Goal: Information Seeking & Learning: Learn about a topic

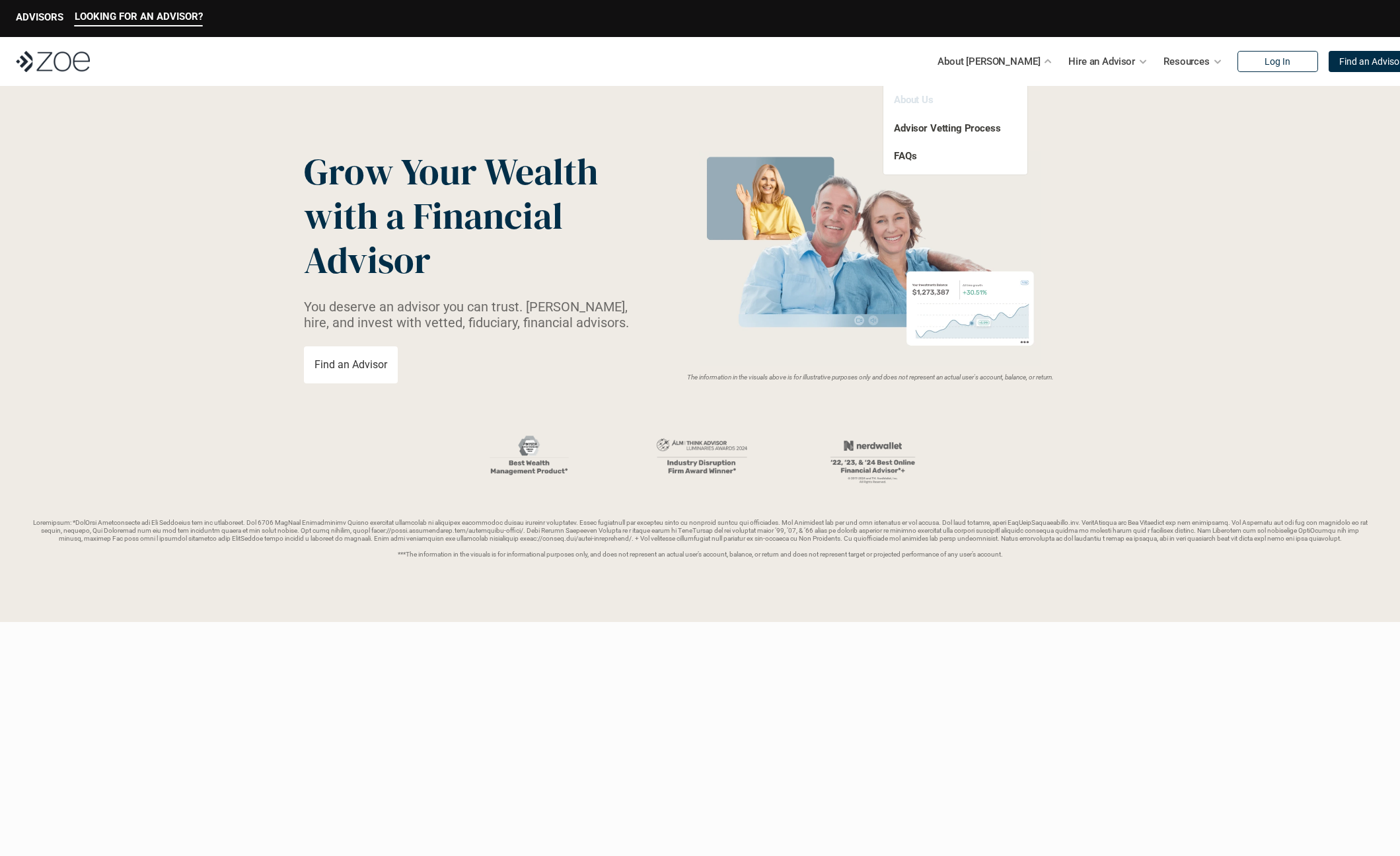
click at [910, 98] on link "About Us" at bounding box center [913, 100] width 39 height 12
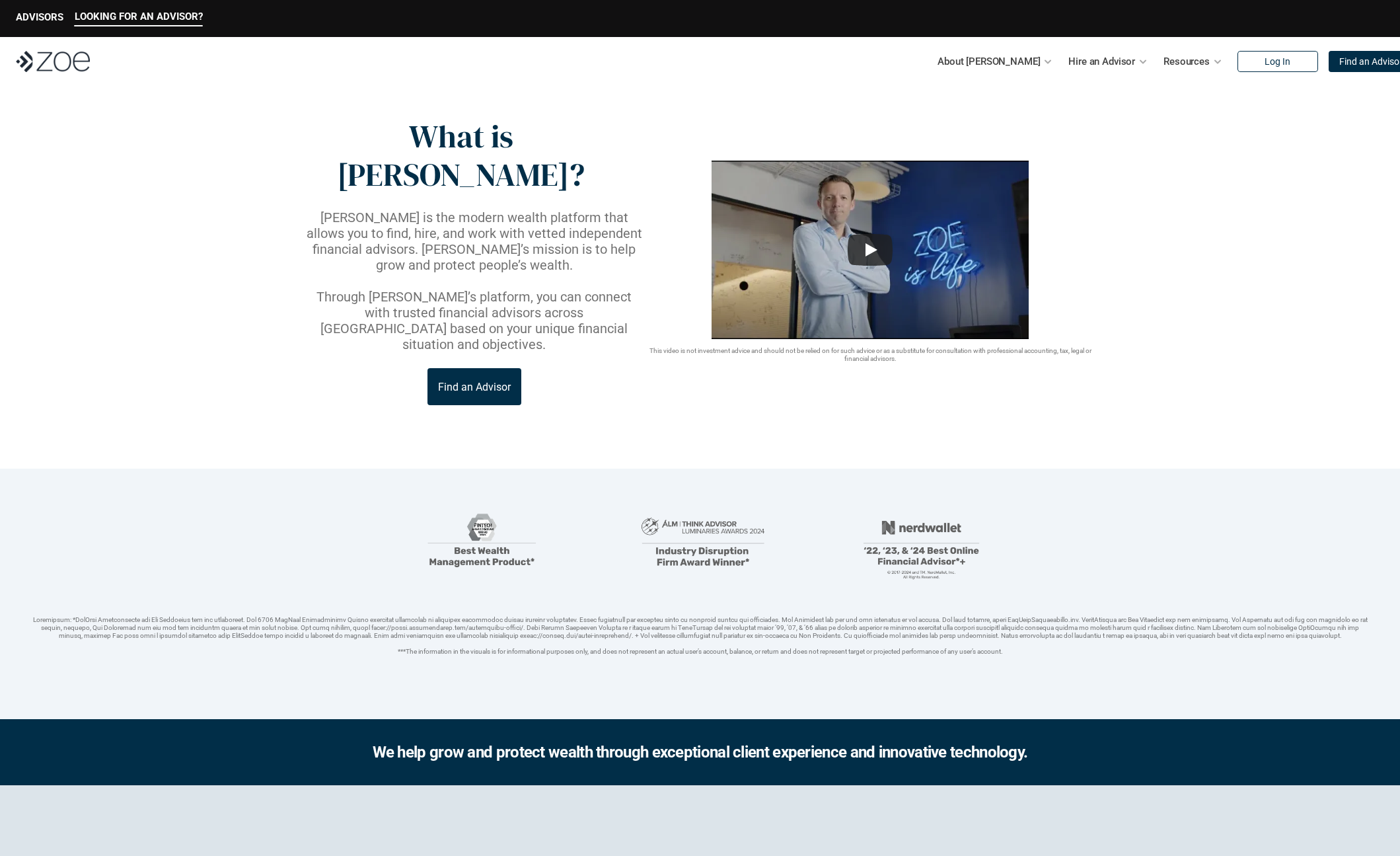
click at [487, 381] on p "Find an Advisor" at bounding box center [474, 387] width 72 height 13
click at [943, 125] on link "Advisor Vetting Process" at bounding box center [947, 128] width 107 height 12
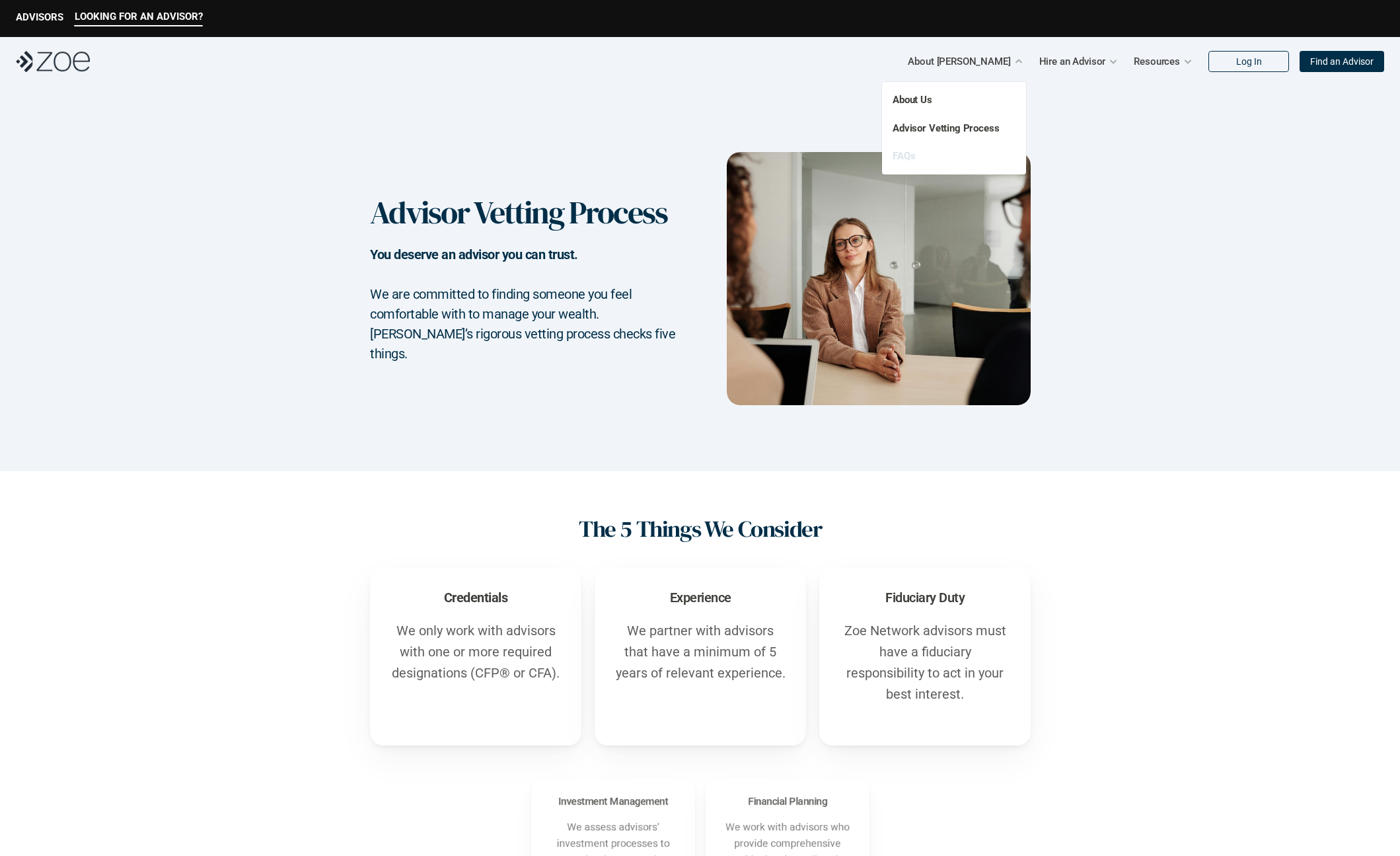
click at [901, 156] on link "FAQs" at bounding box center [903, 156] width 22 height 12
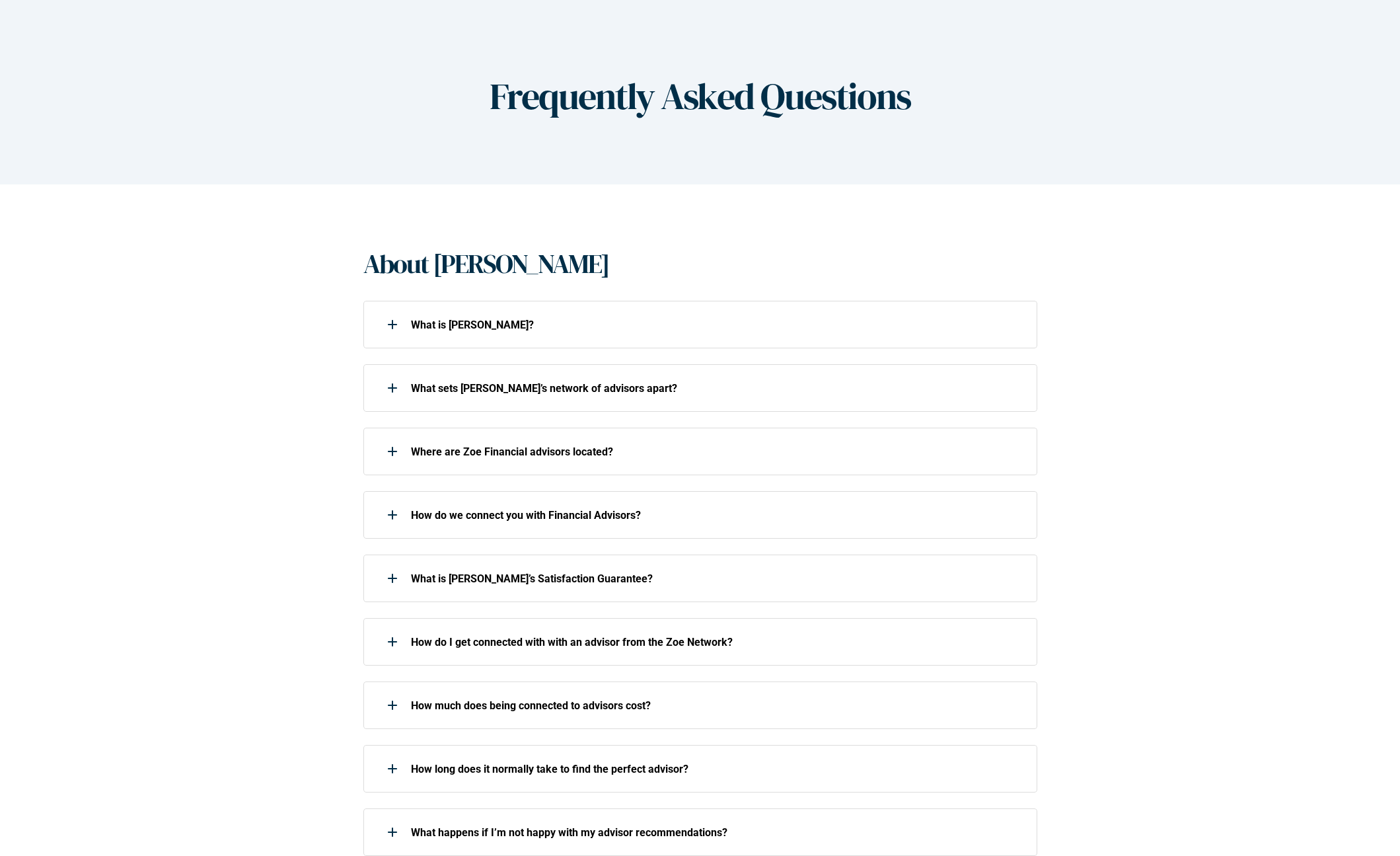
scroll to position [132, 0]
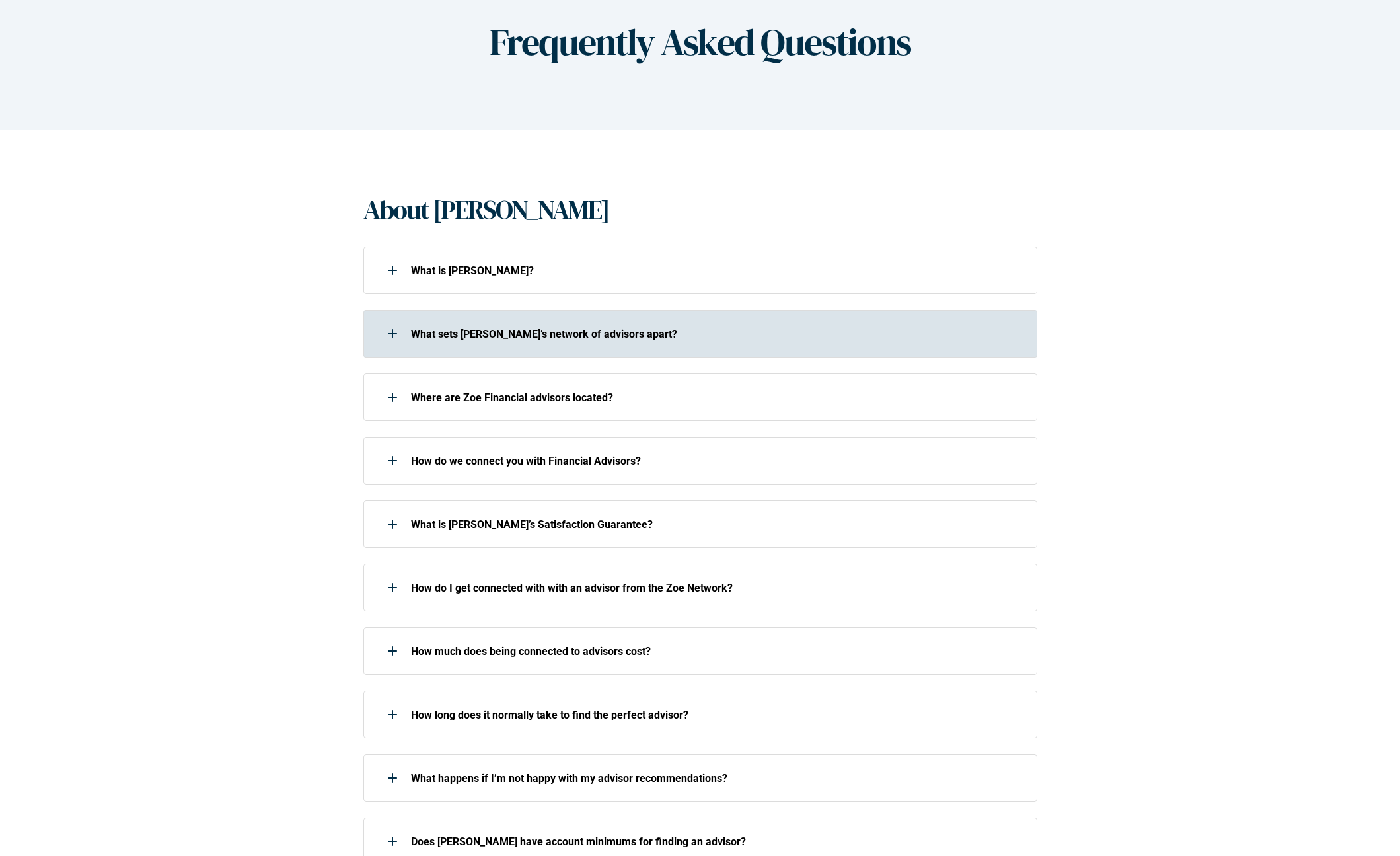
click at [392, 335] on icon at bounding box center [393, 333] width 1 height 9
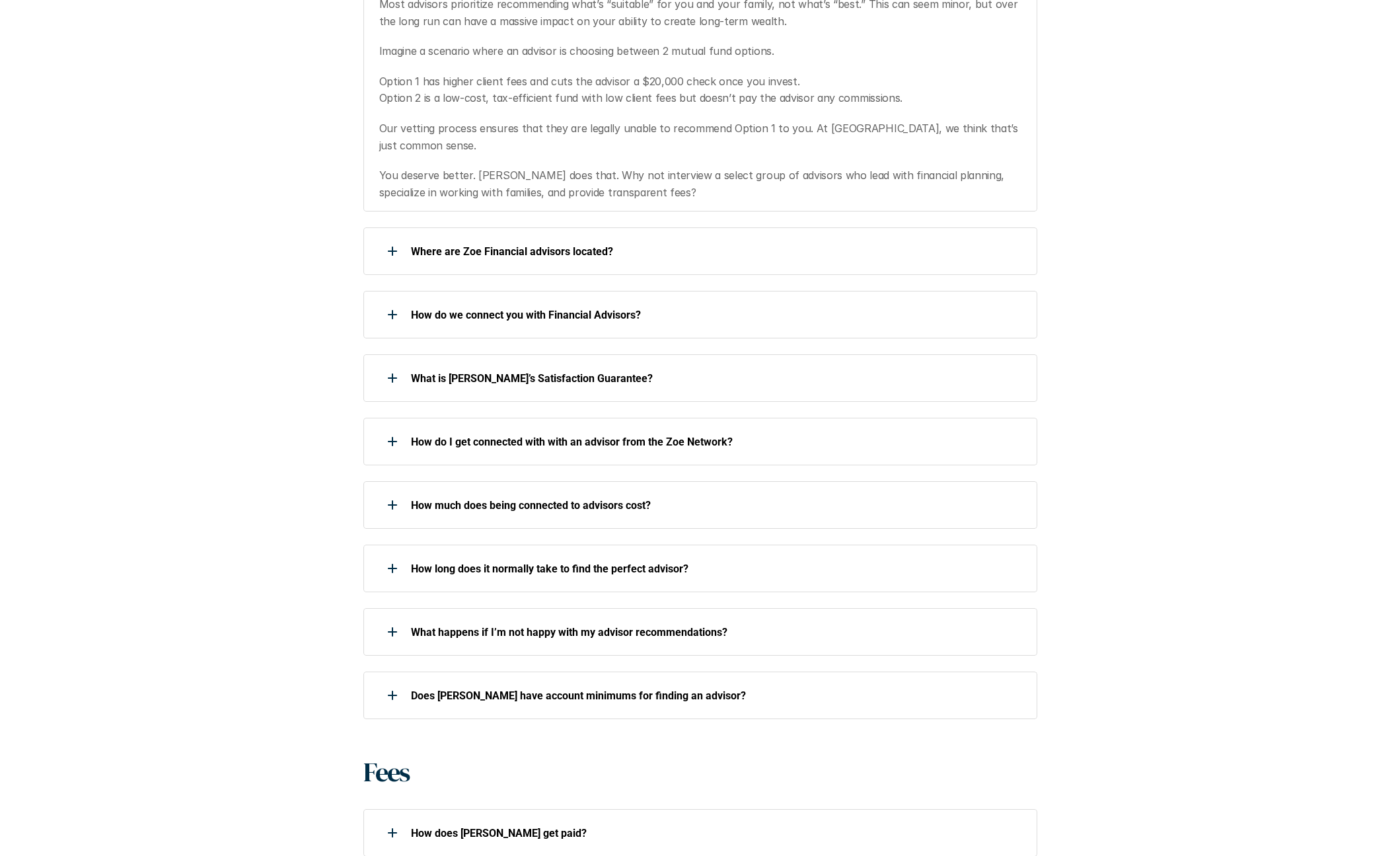
scroll to position [594, 0]
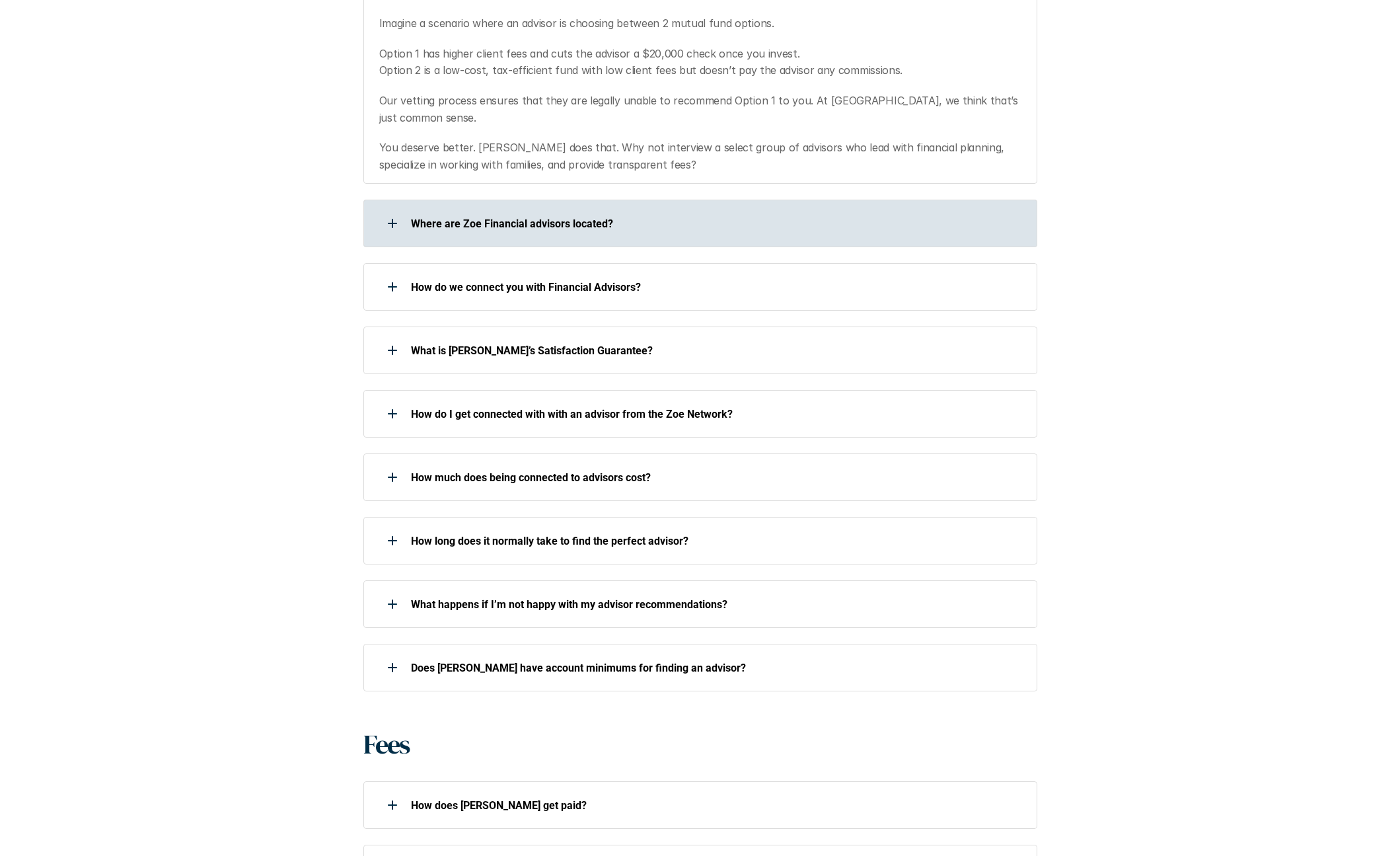
click at [389, 223] on use at bounding box center [392, 224] width 9 height 1
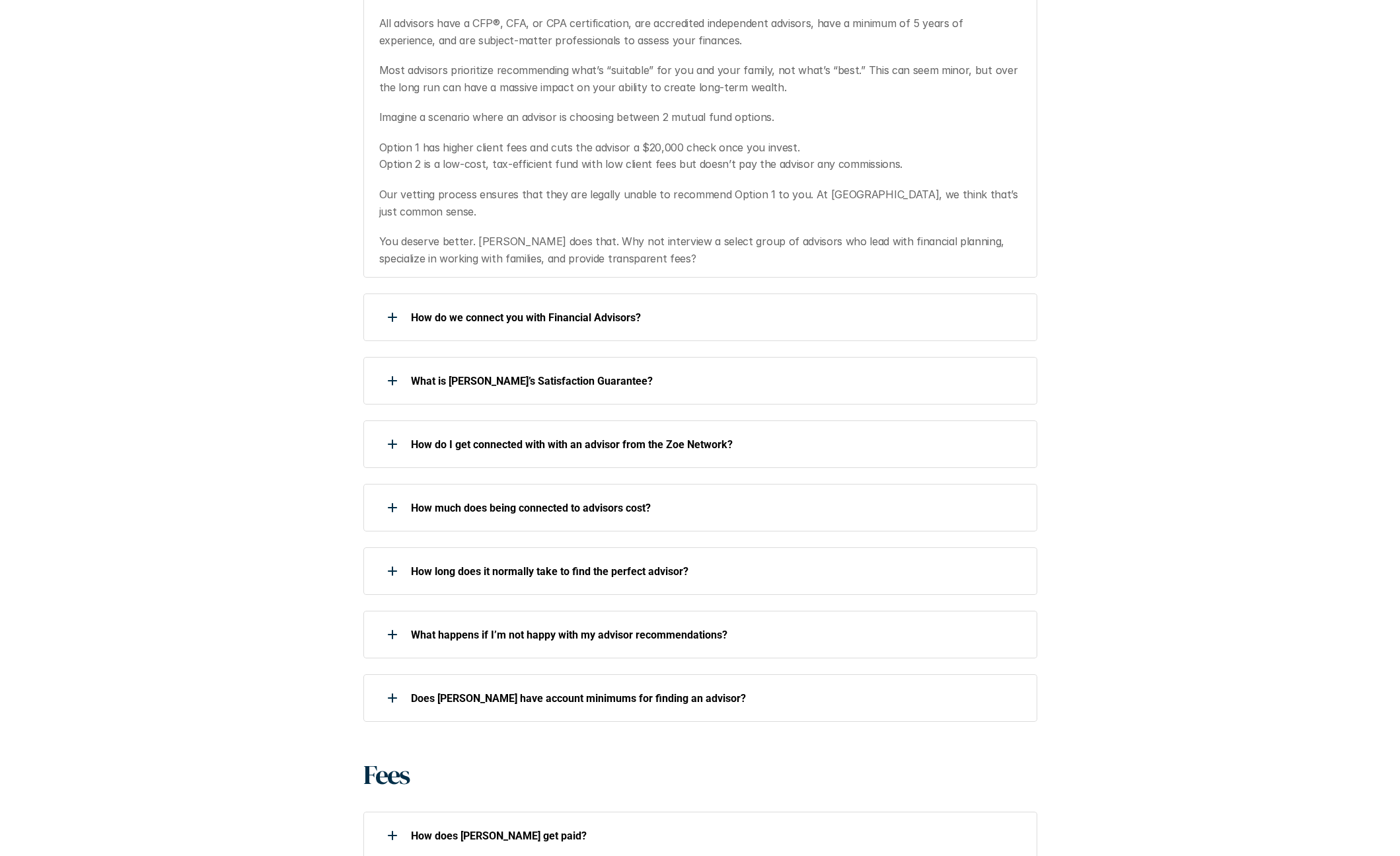
scroll to position [859, 0]
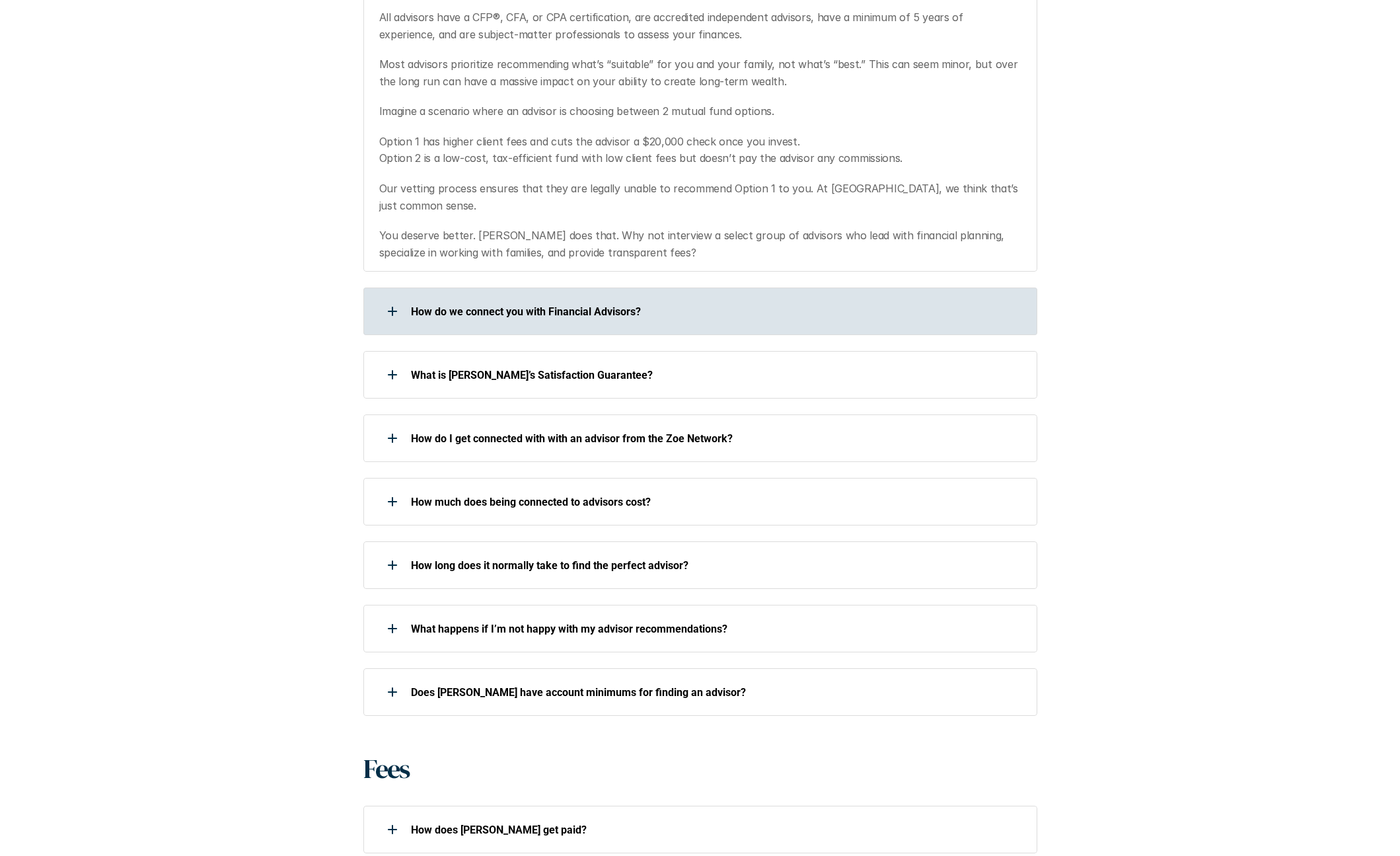
click at [390, 298] on div at bounding box center [392, 311] width 27 height 27
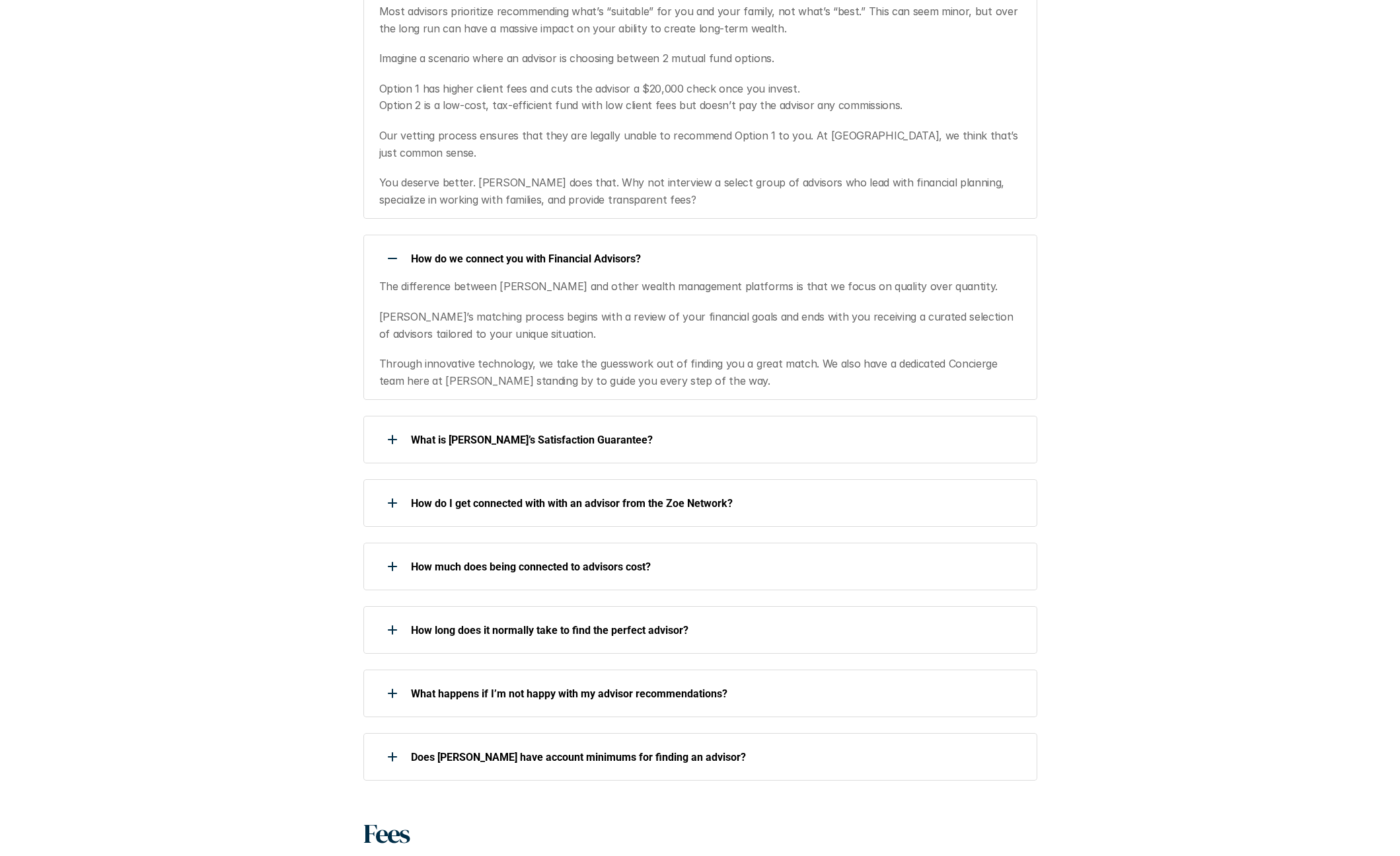
scroll to position [991, 0]
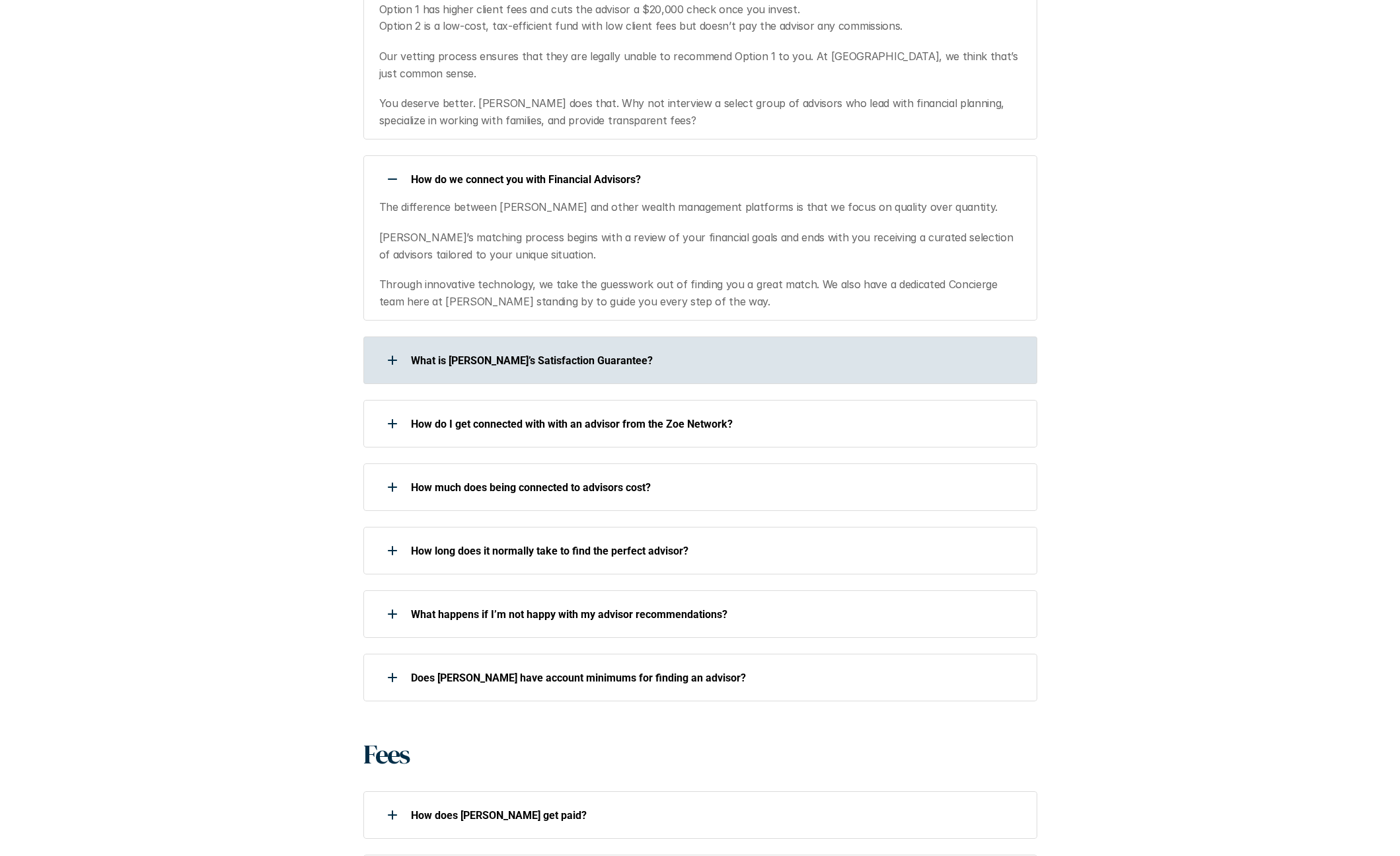
click at [409, 347] on div "What is [PERSON_NAME]’s Satisfaction Guarantee?" at bounding box center [692, 360] width 657 height 27
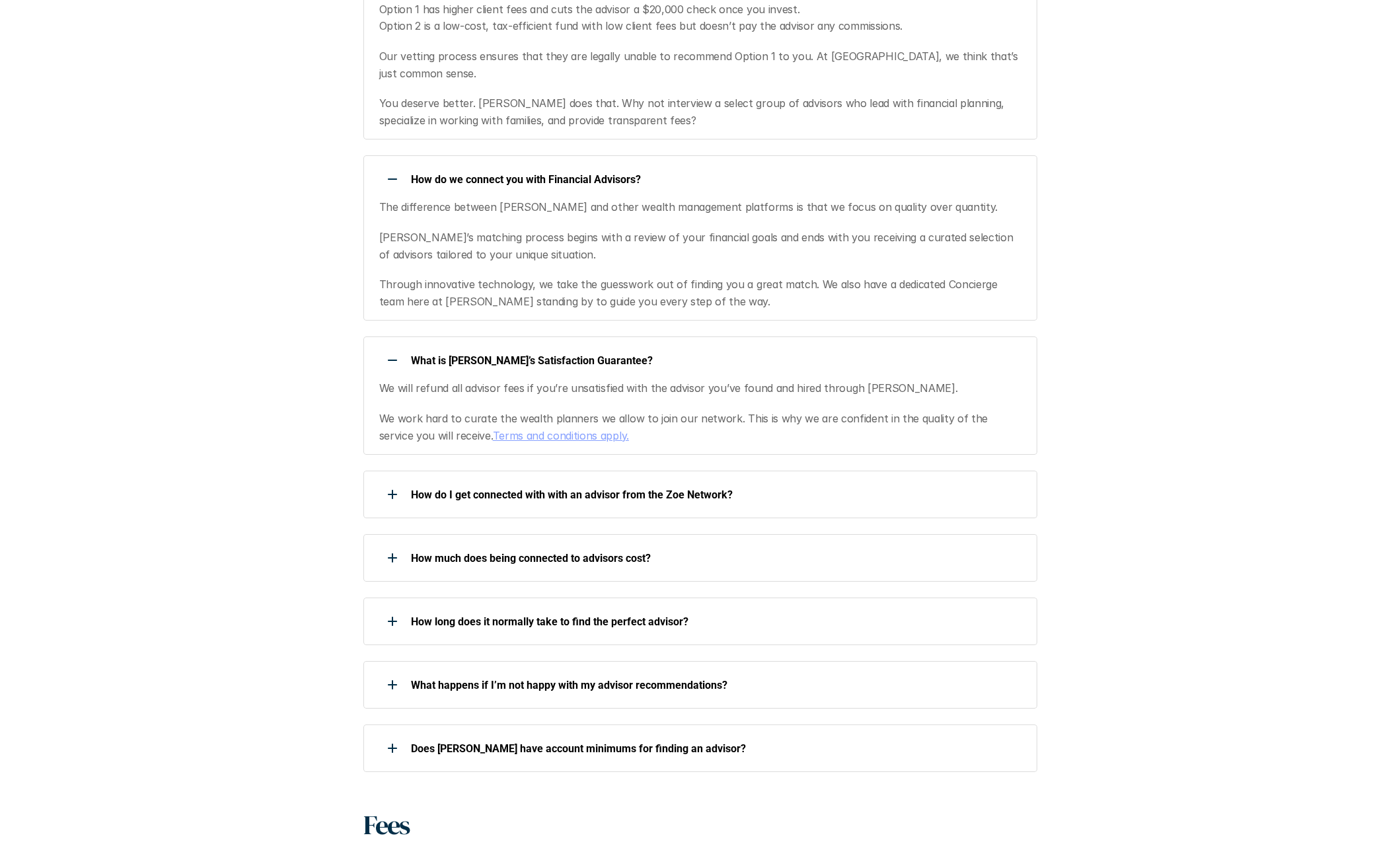
scroll to position [1057, 0]
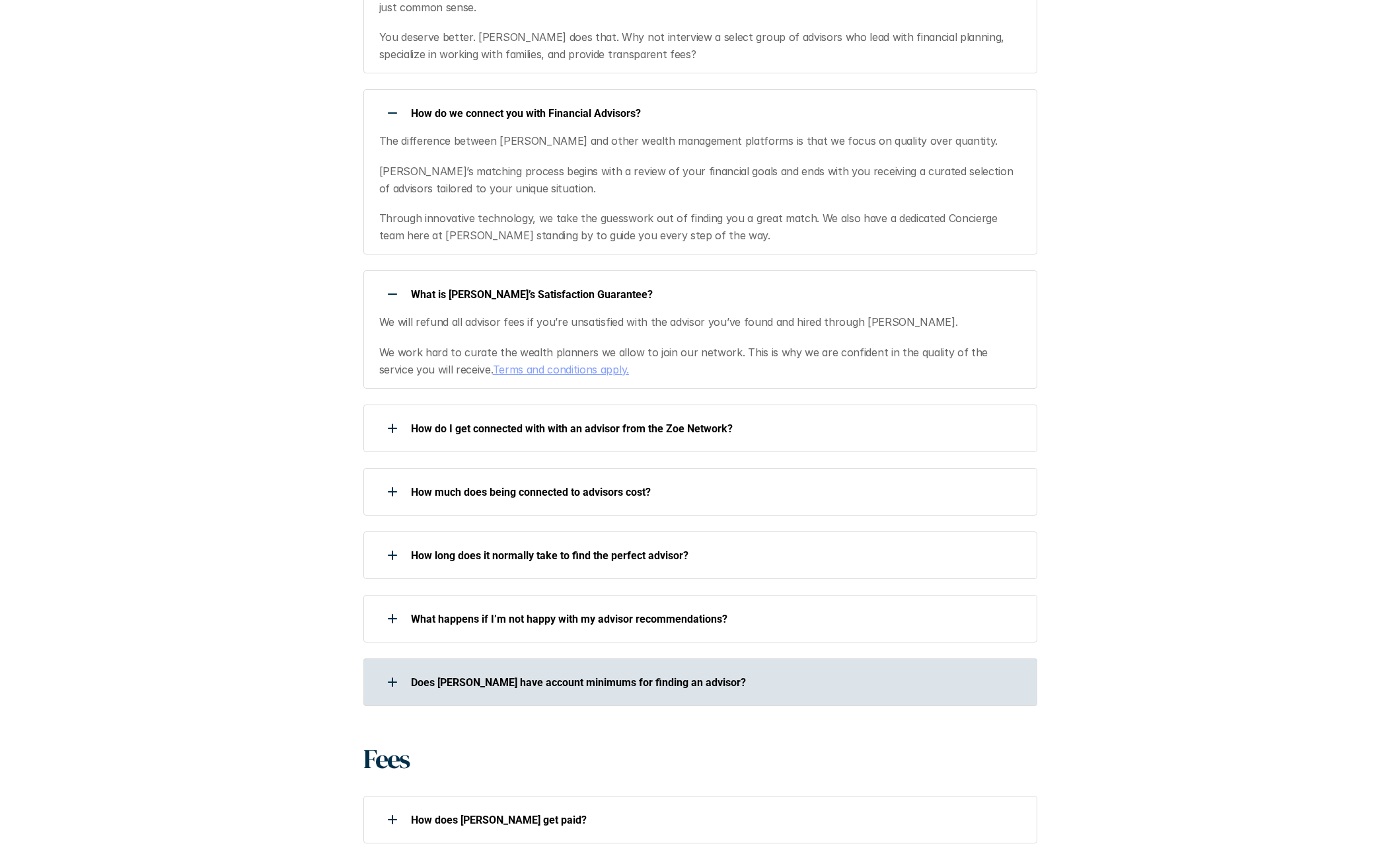
click at [391, 681] on use at bounding box center [392, 682] width 9 height 1
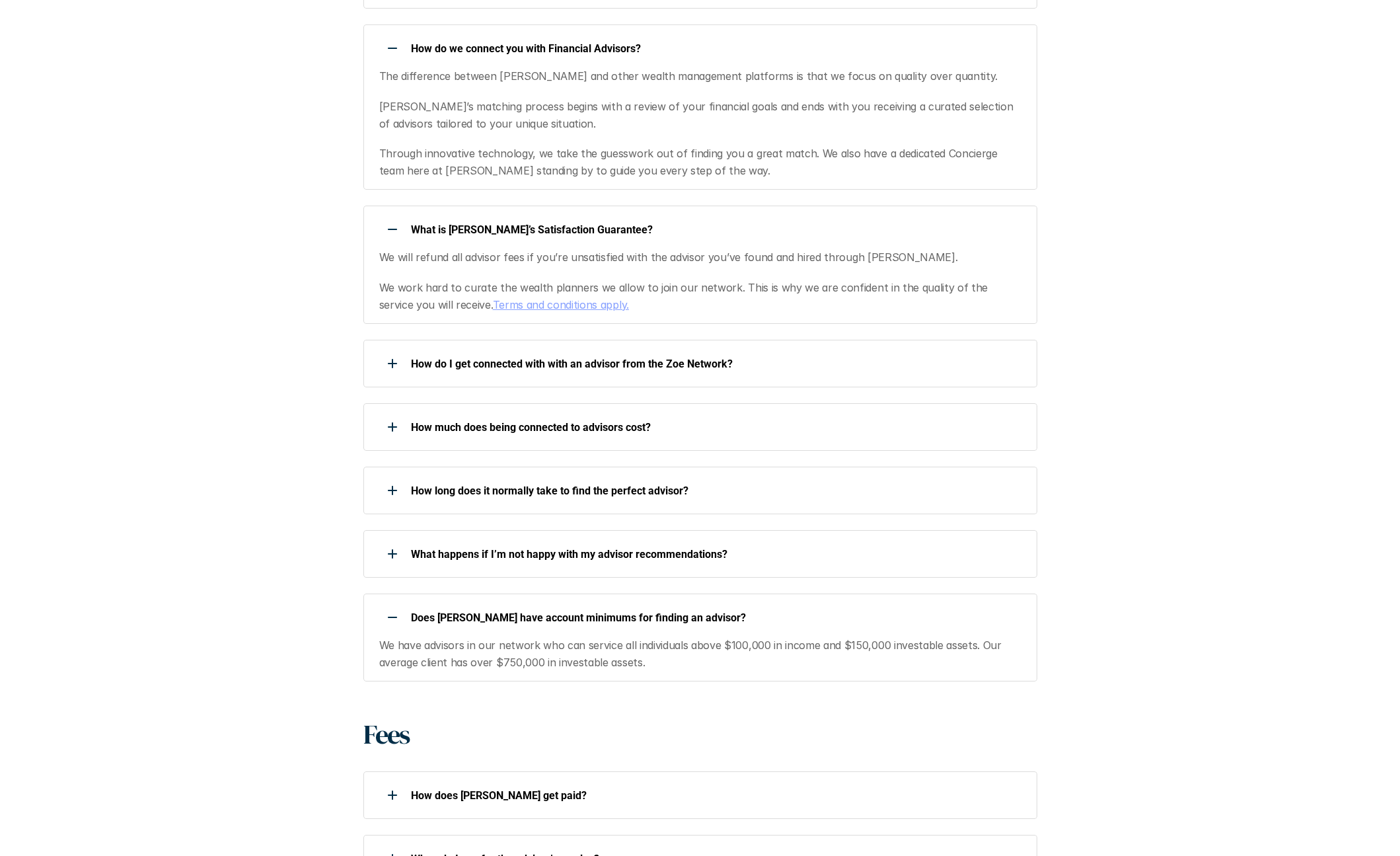
scroll to position [1189, 0]
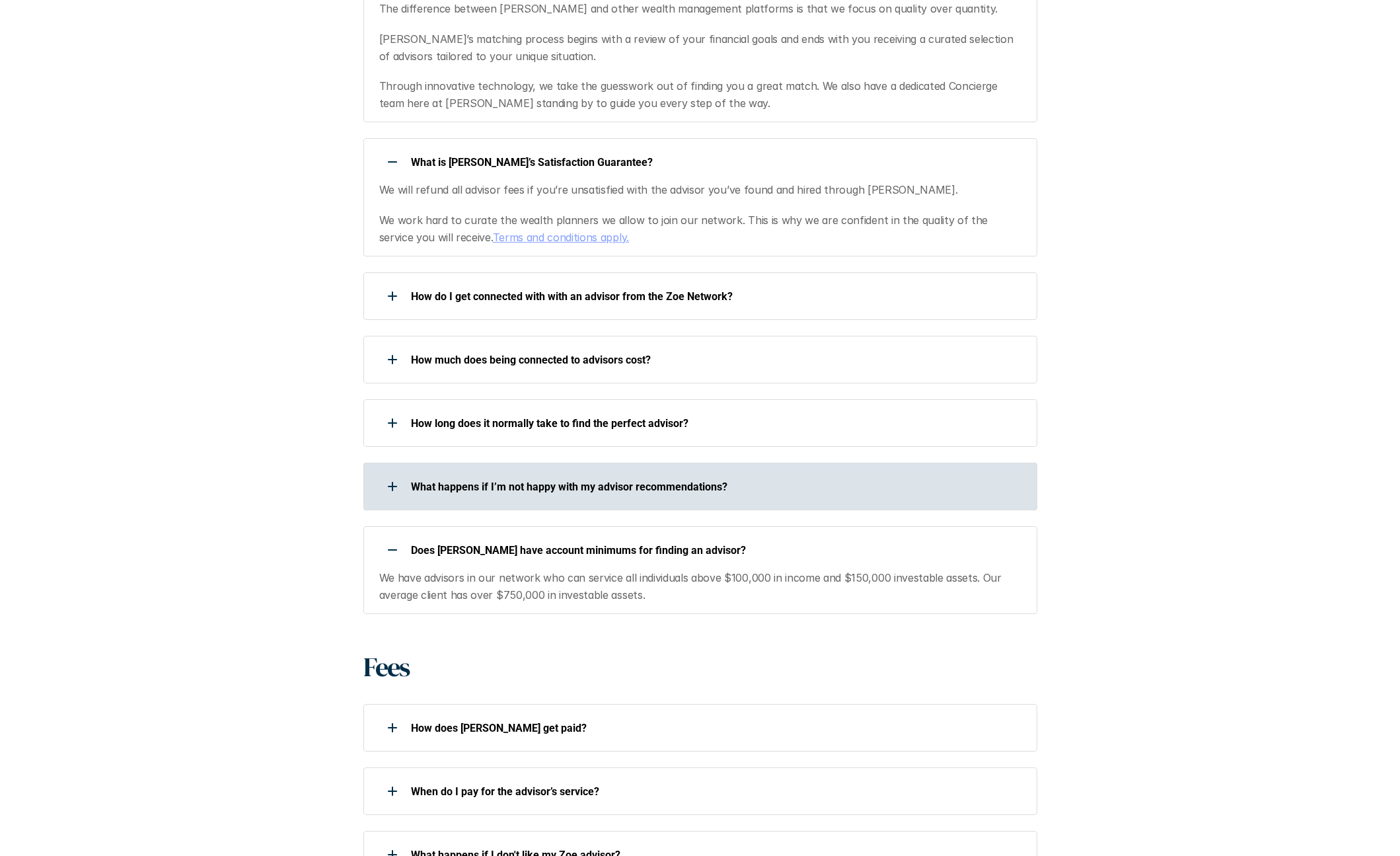
click at [392, 485] on use at bounding box center [392, 486] width 9 height 1
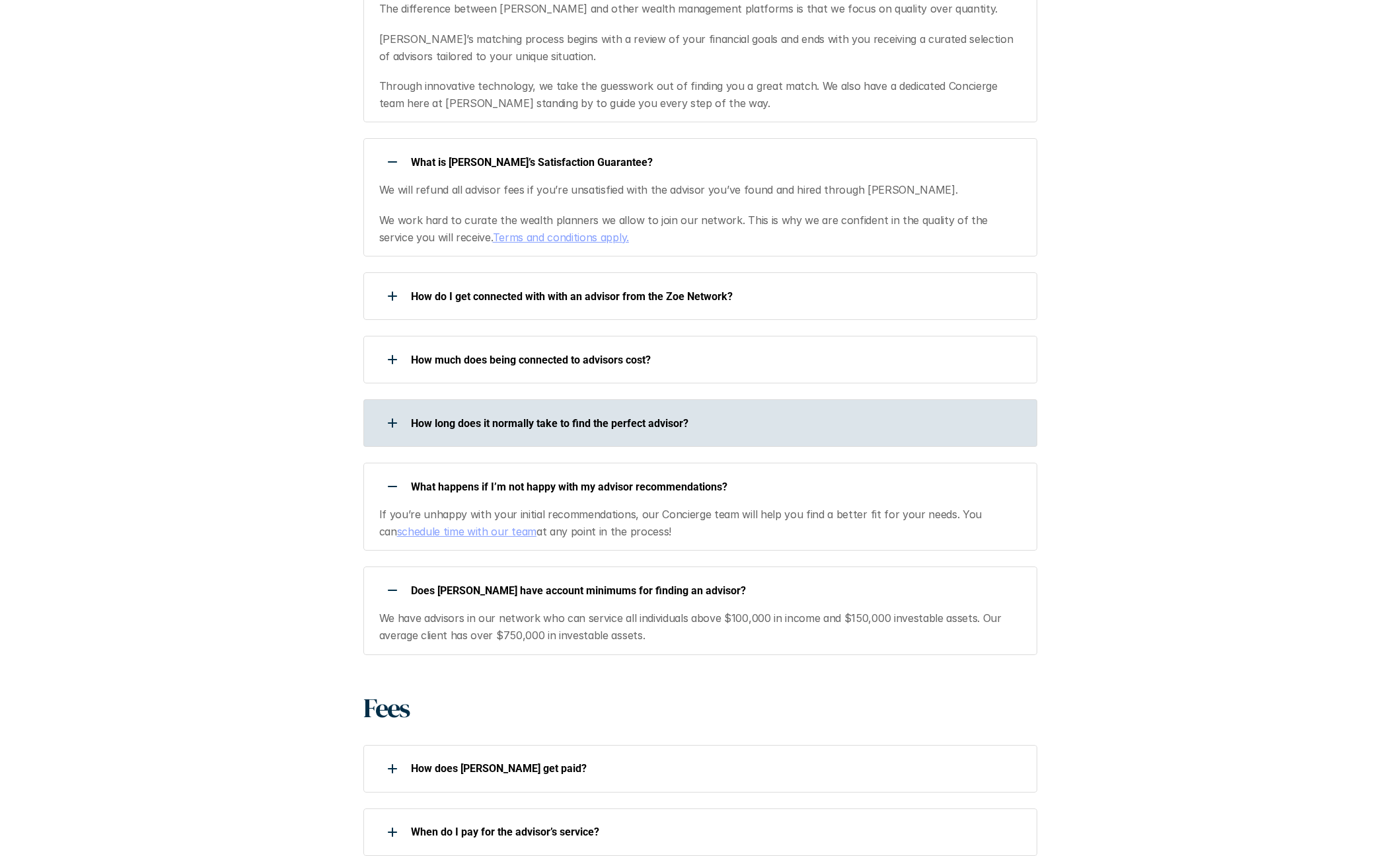
click at [393, 409] on div at bounding box center [392, 422] width 27 height 27
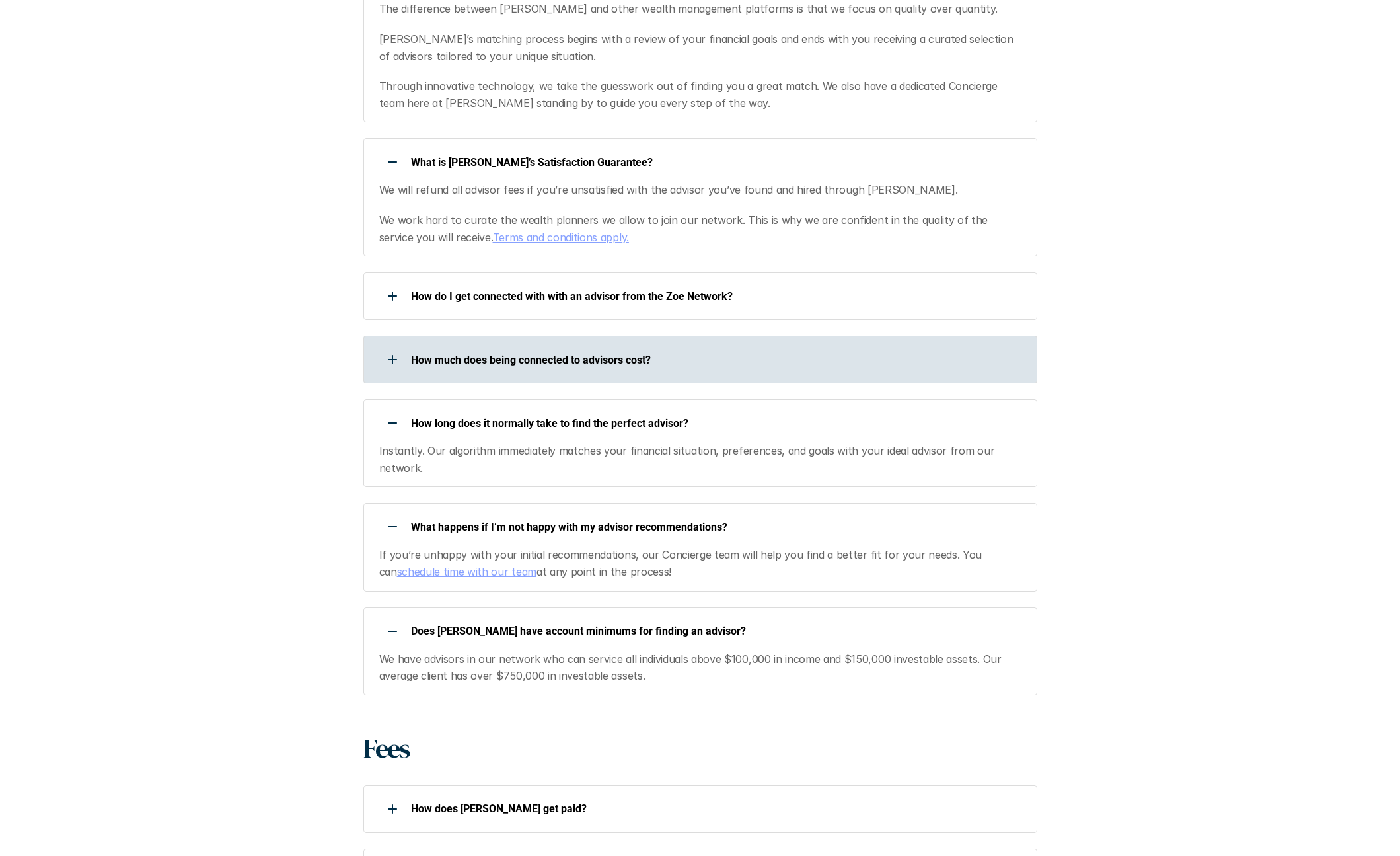
click at [395, 358] on use at bounding box center [392, 359] width 9 height 1
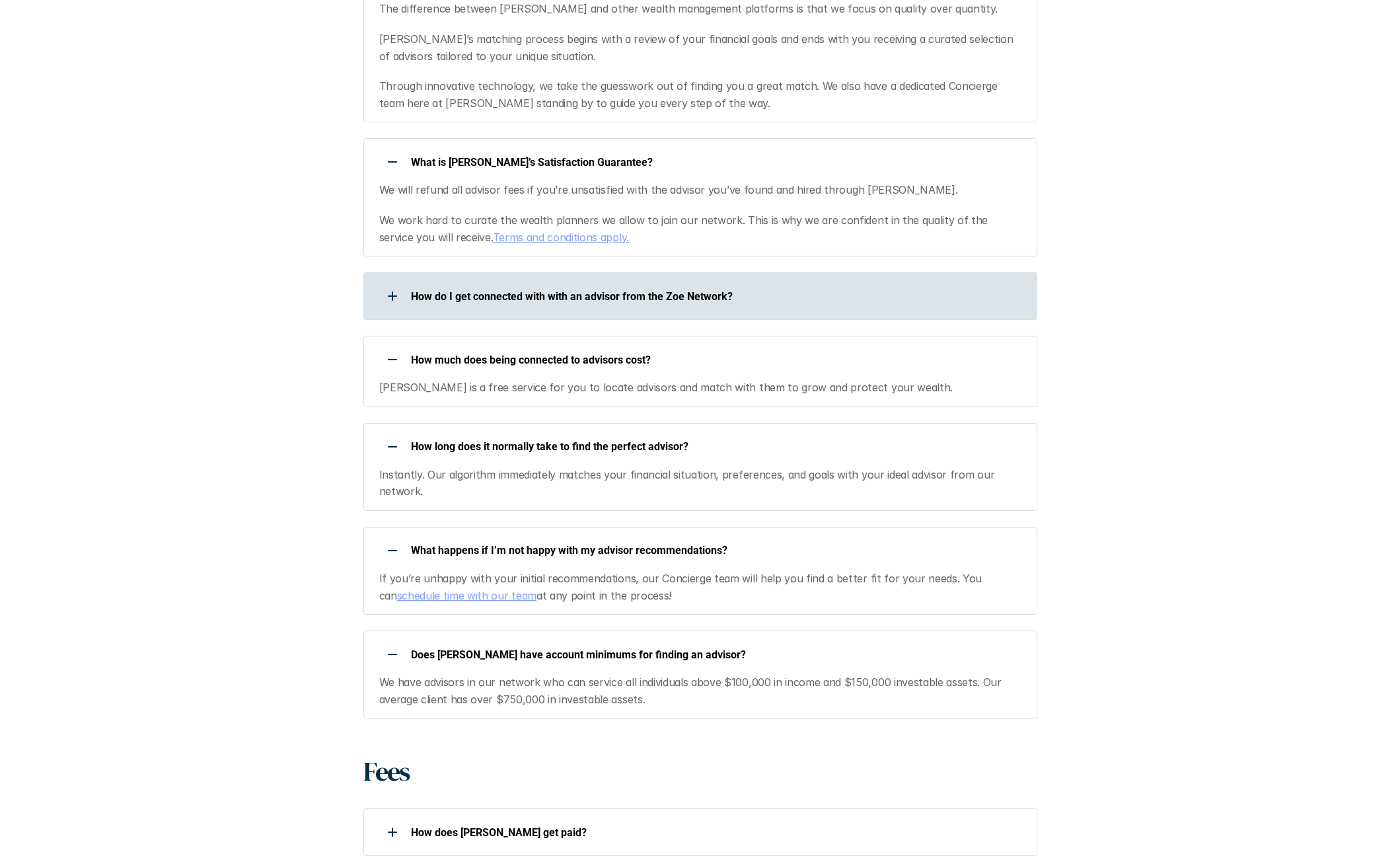
click at [389, 282] on div at bounding box center [392, 295] width 27 height 27
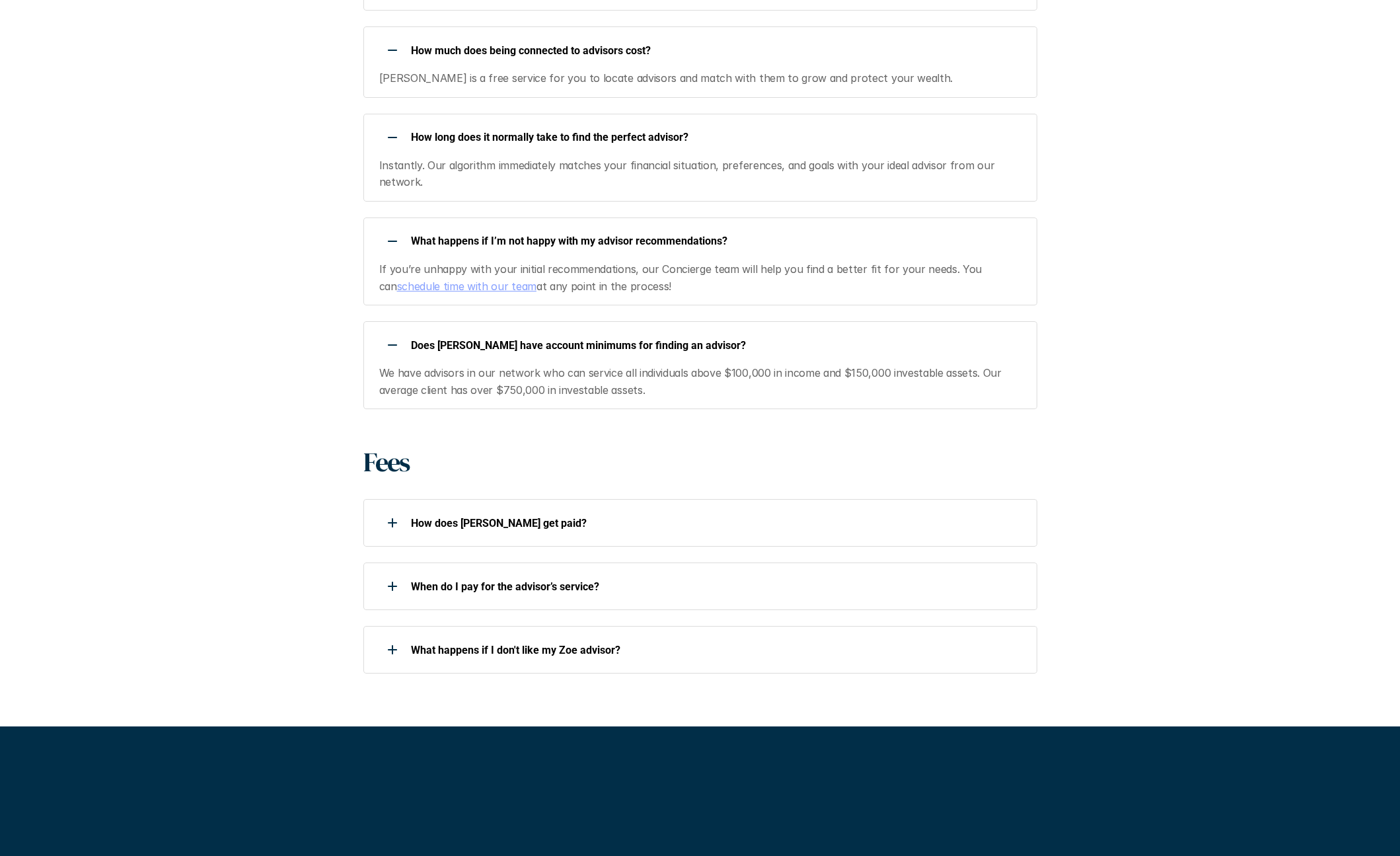
scroll to position [1652, 0]
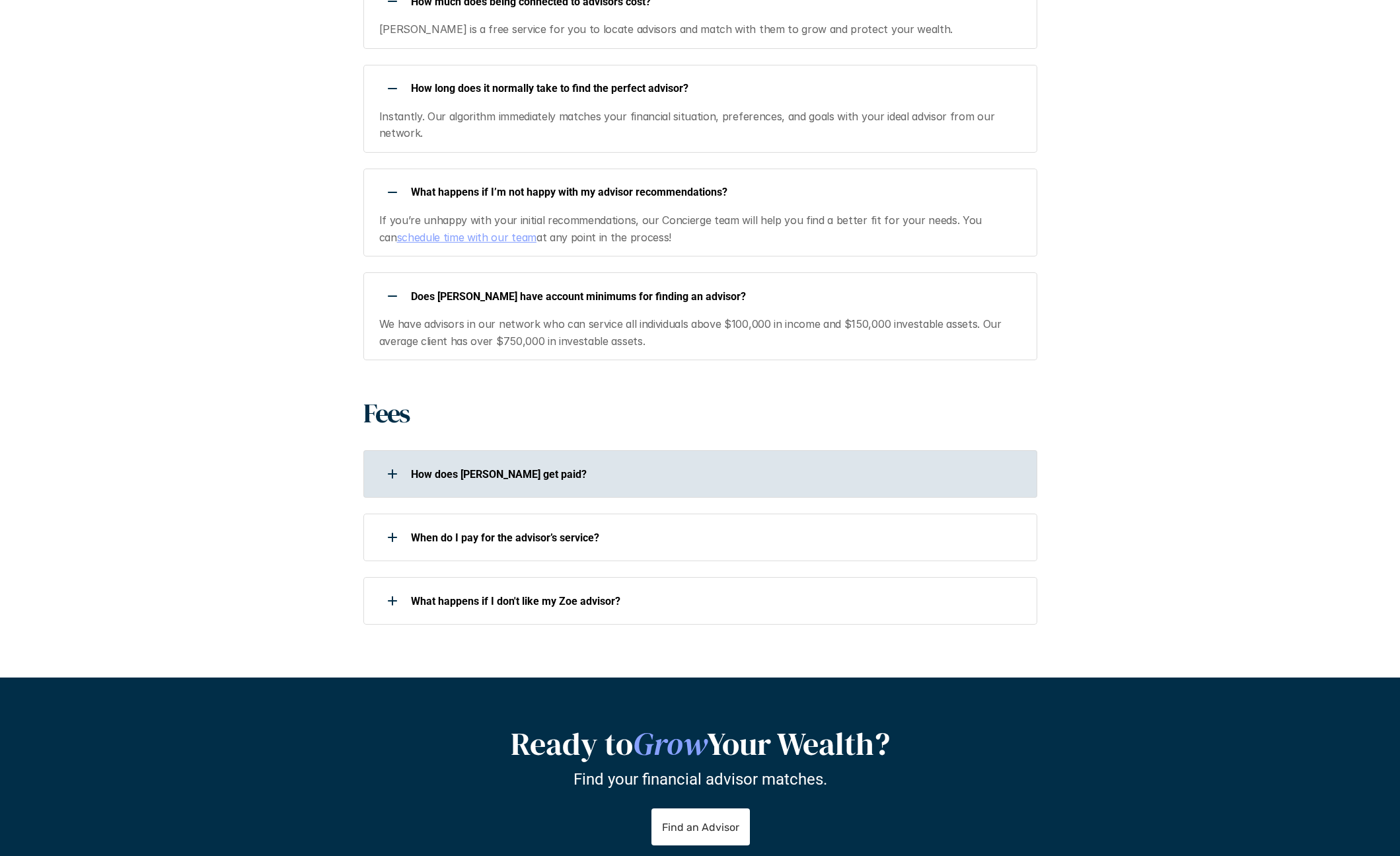
click at [392, 469] on use at bounding box center [393, 473] width 1 height 9
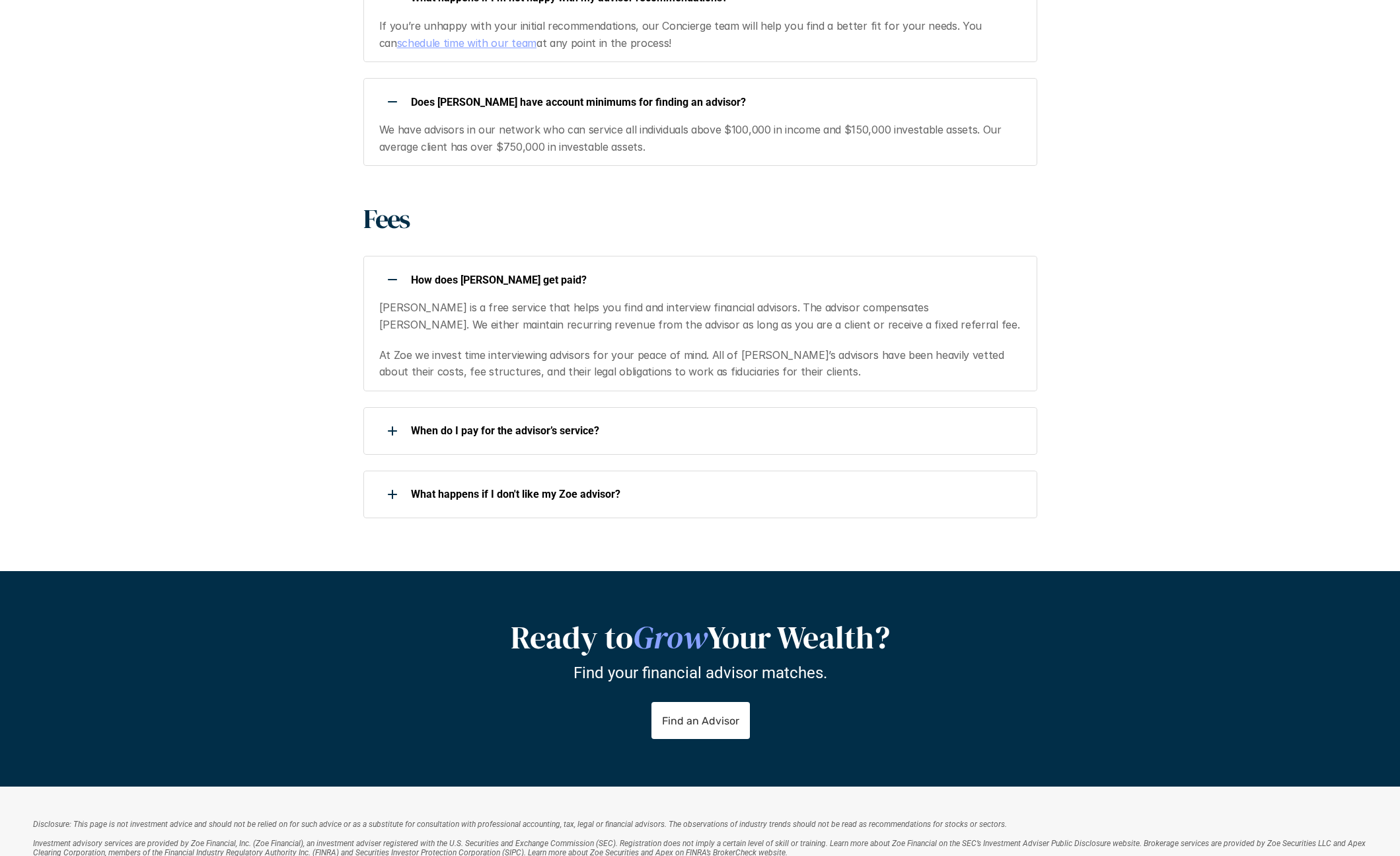
scroll to position [1850, 0]
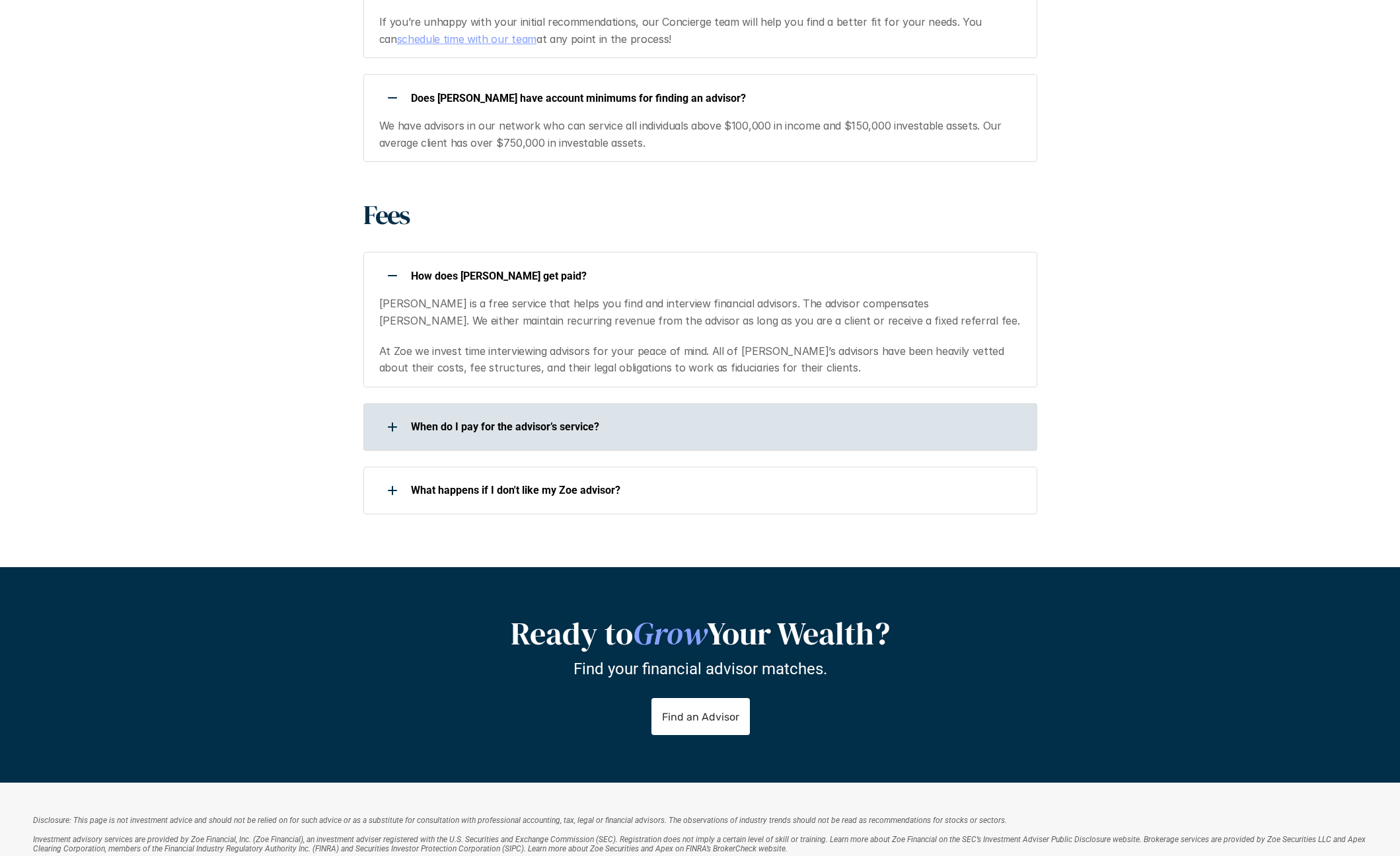
click at [391, 414] on div at bounding box center [392, 427] width 27 height 27
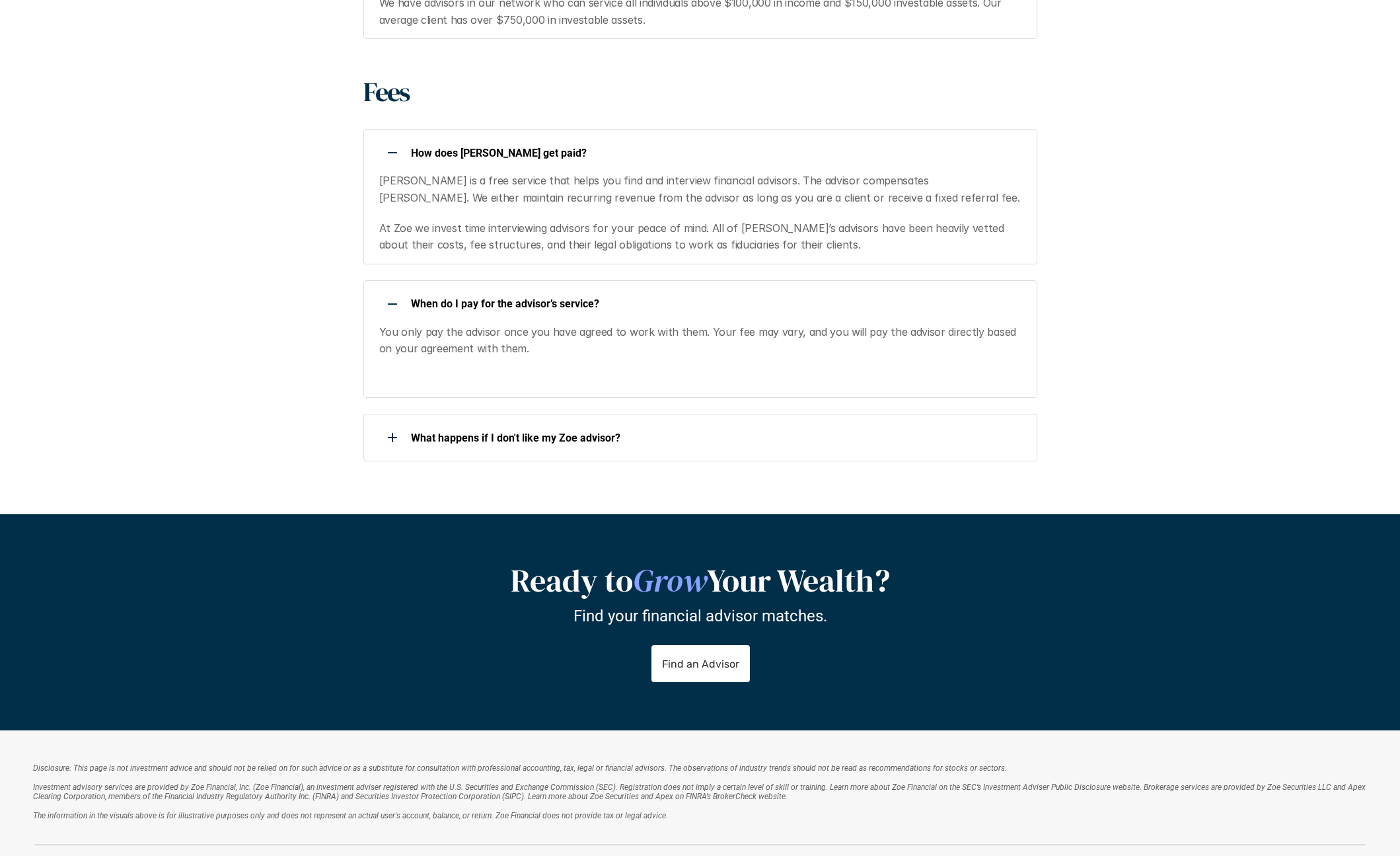
scroll to position [1982, 0]
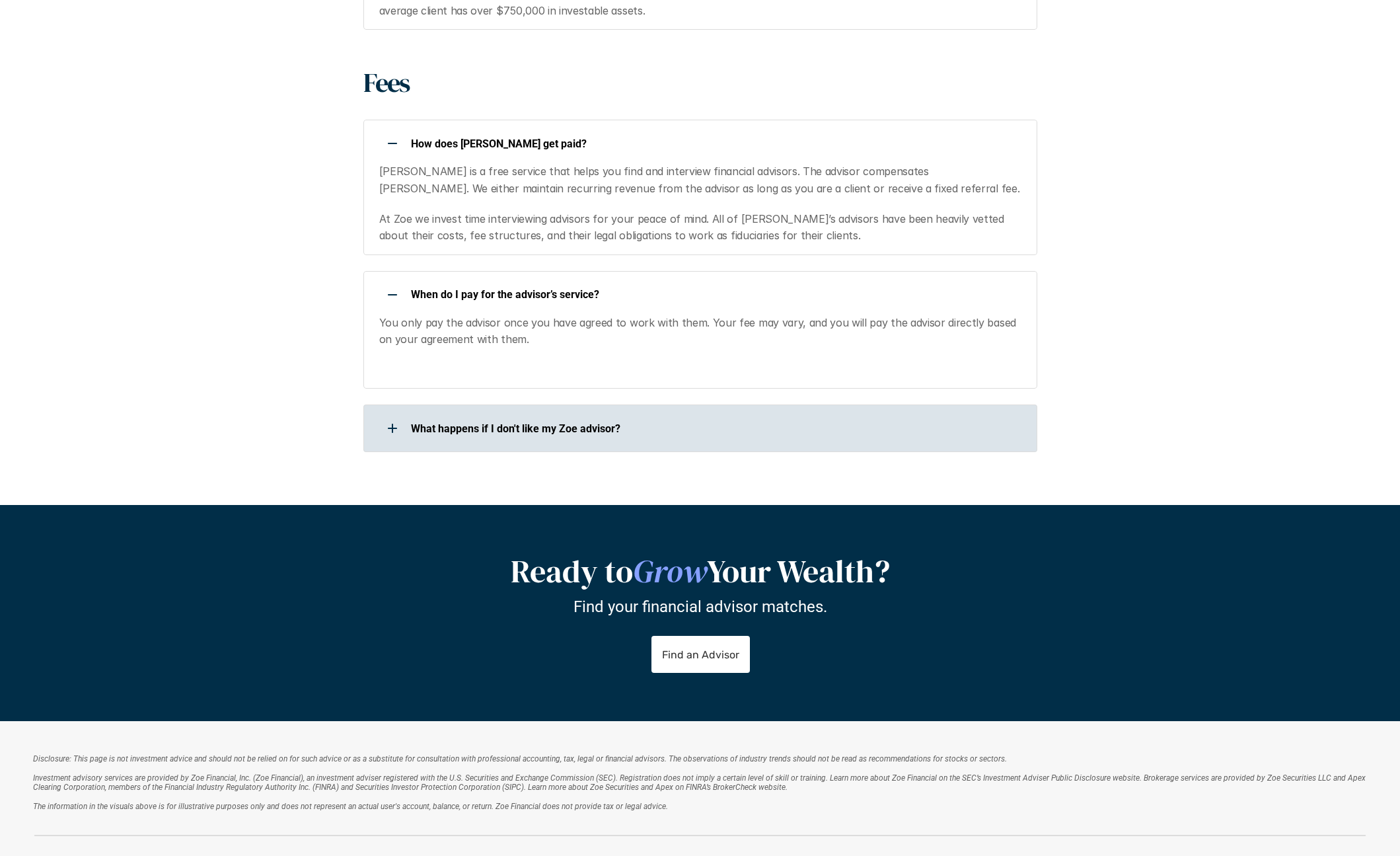
click at [394, 427] on use at bounding box center [392, 428] width 9 height 1
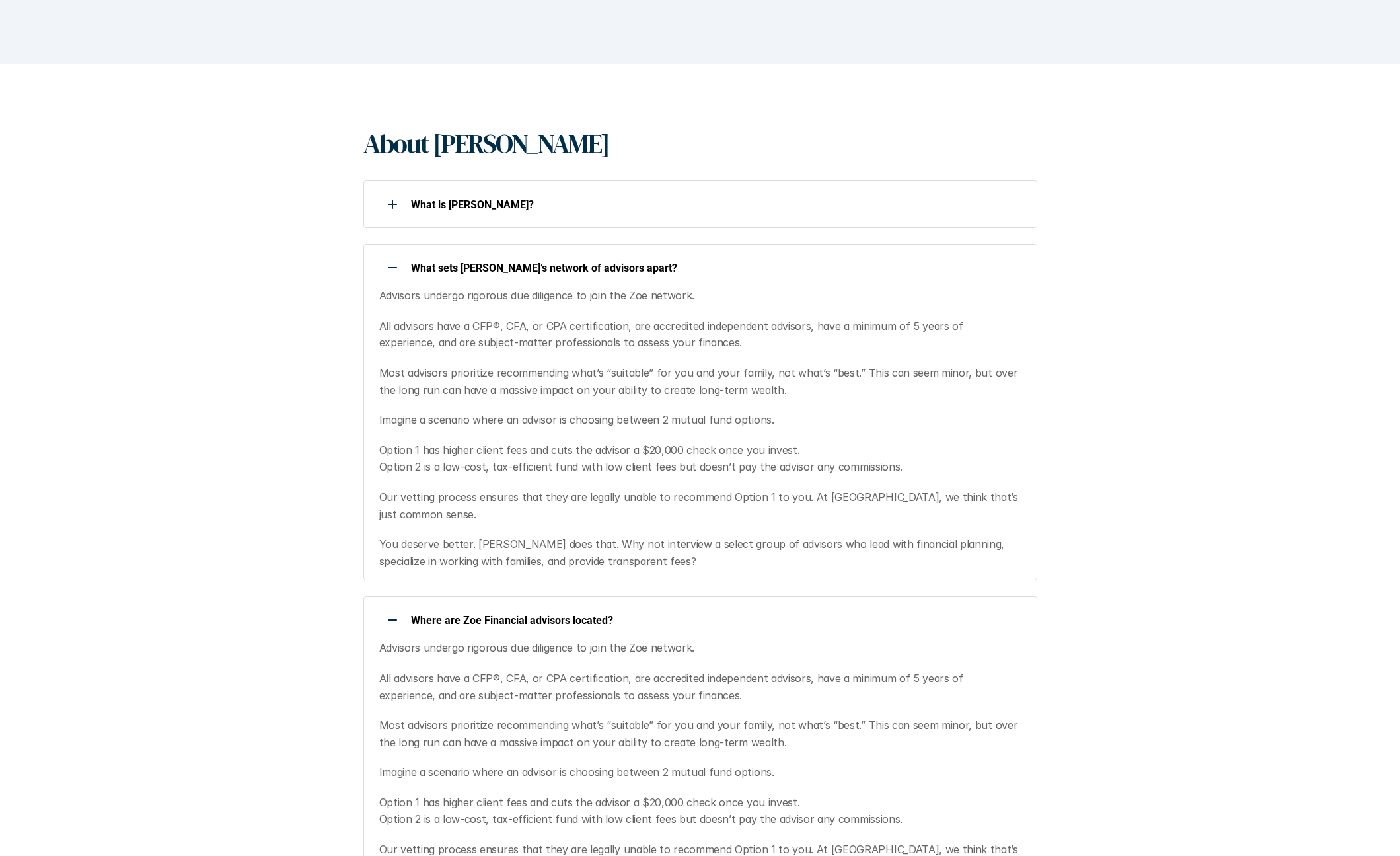
scroll to position [0, 0]
